Goal: Task Accomplishment & Management: Manage account settings

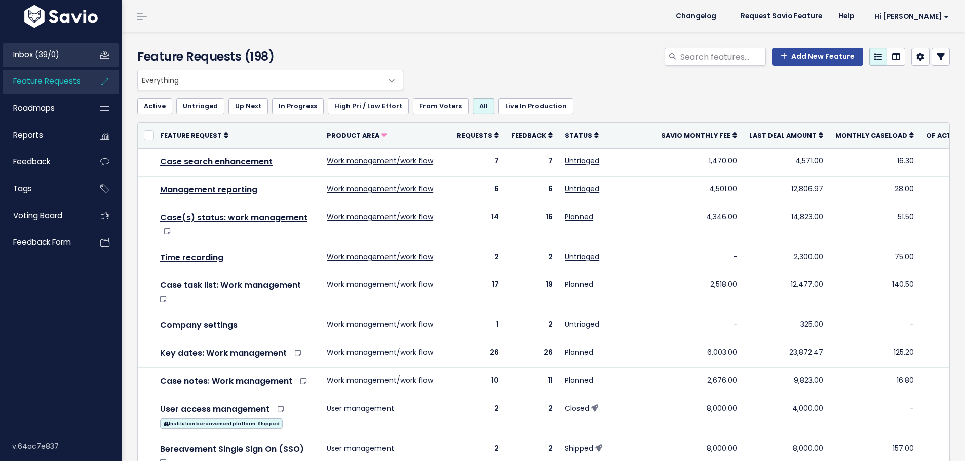
click at [48, 55] on span "Inbox (39/0)" at bounding box center [36, 54] width 46 height 11
